Goal: Task Accomplishment & Management: Complete application form

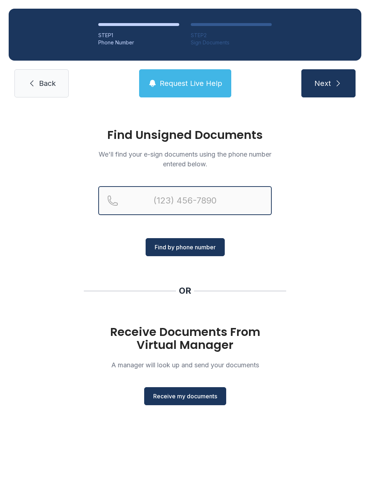
click at [173, 199] on input "Reservation phone number" at bounding box center [184, 200] width 173 height 29
type input "[PHONE_NUMBER]"
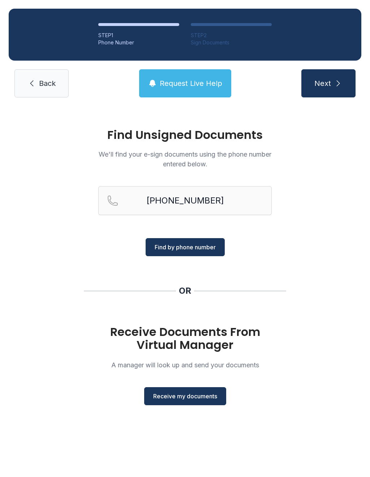
click at [192, 246] on span "Find by phone number" at bounding box center [185, 247] width 61 height 9
click at [188, 250] on span "Find by phone number" at bounding box center [185, 247] width 61 height 9
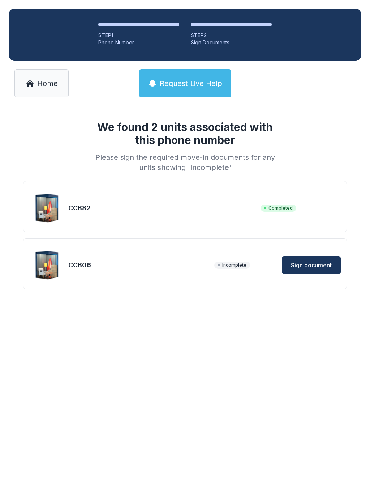
click at [318, 262] on span "Sign document" at bounding box center [311, 265] width 41 height 9
click at [42, 88] on span "Home" at bounding box center [47, 83] width 21 height 10
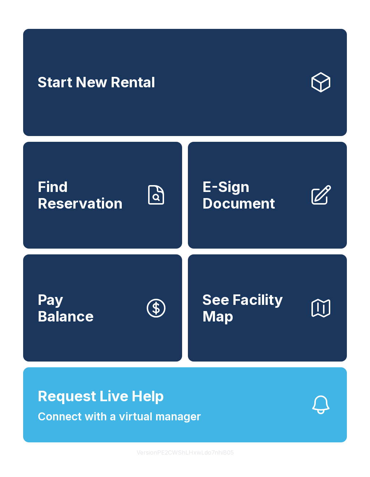
click at [247, 199] on span "E-Sign Document" at bounding box center [252, 195] width 101 height 33
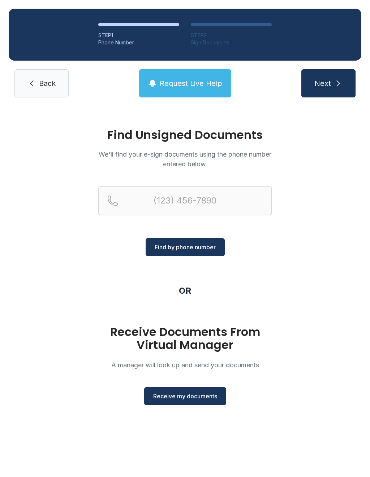
click at [195, 397] on span "Receive my documents" at bounding box center [185, 396] width 64 height 9
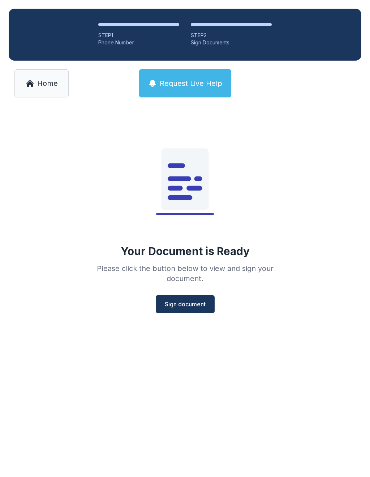
click at [185, 307] on span "Sign document" at bounding box center [185, 304] width 41 height 9
click at [46, 93] on link "Home" at bounding box center [41, 83] width 54 height 28
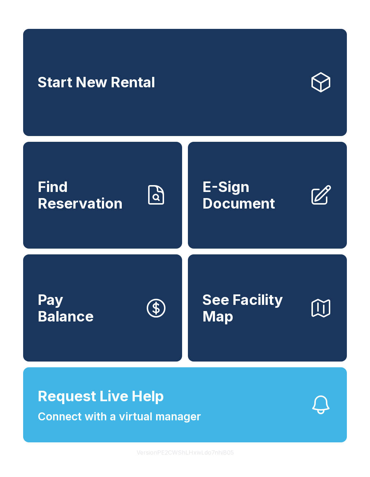
click at [266, 209] on span "E-Sign Document" at bounding box center [252, 195] width 101 height 33
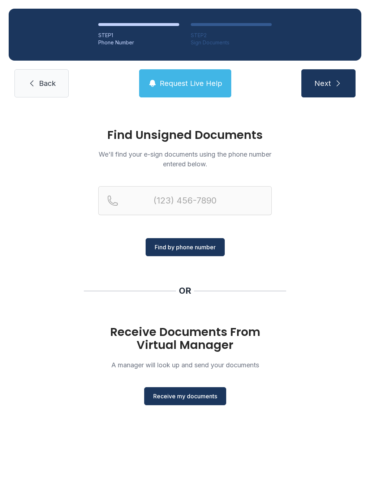
click at [184, 393] on span "Receive my documents" at bounding box center [185, 396] width 64 height 9
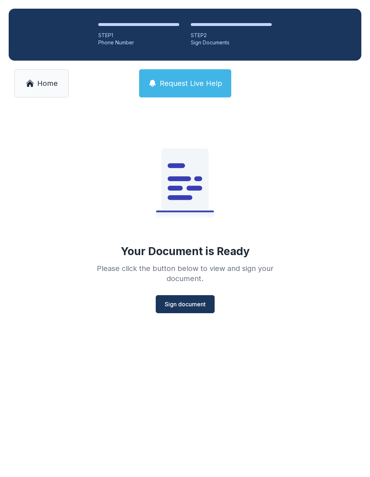
click at [176, 305] on span "Sign document" at bounding box center [185, 304] width 41 height 9
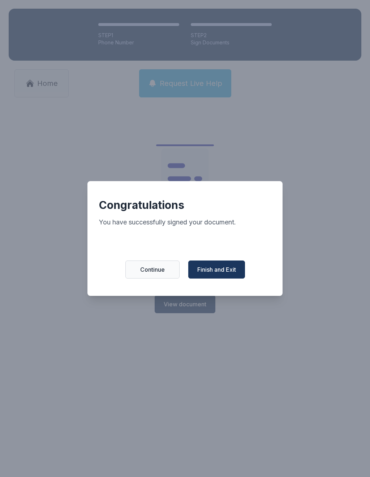
click at [225, 269] on span "Finish and Exit" at bounding box center [216, 269] width 39 height 9
